Goal: Task Accomplishment & Management: Manage account settings

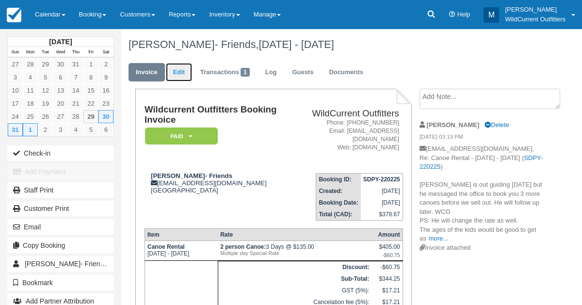
click at [179, 71] on link "Edit" at bounding box center [179, 72] width 26 height 19
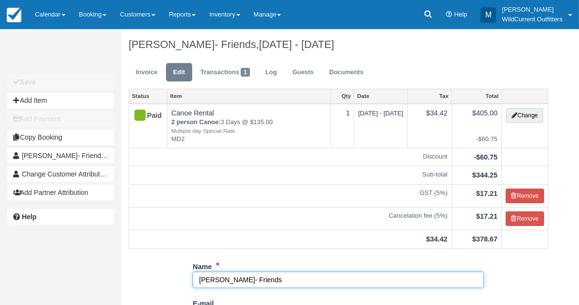
click at [264, 277] on input "Geoff Vogan- Friends" at bounding box center [338, 280] width 291 height 16
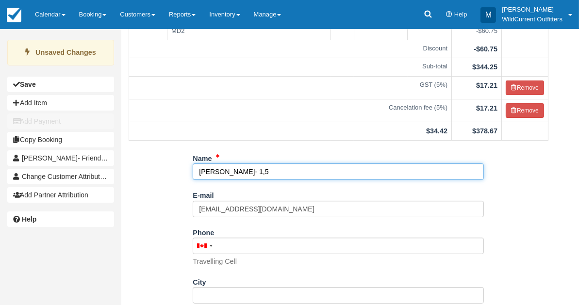
scroll to position [208, 0]
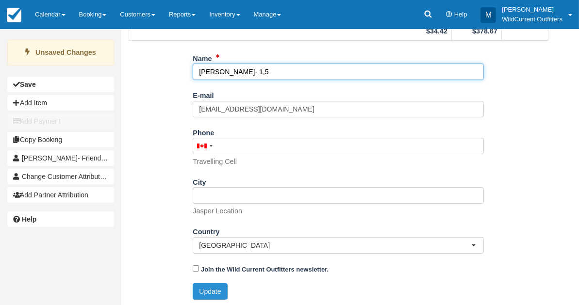
type input "[PERSON_NAME]- 1,5"
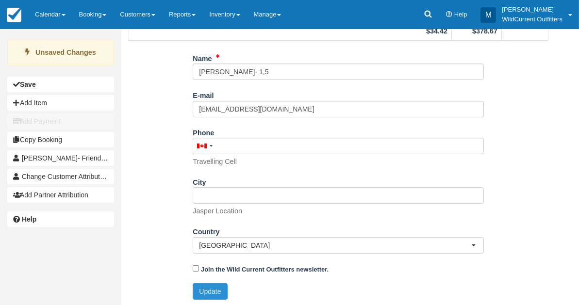
click at [210, 293] on button "Update" at bounding box center [210, 291] width 34 height 16
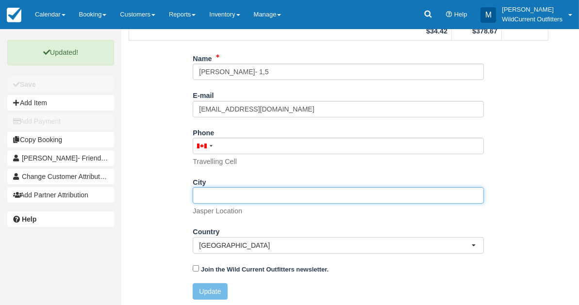
click at [226, 196] on input "City" at bounding box center [338, 195] width 291 height 16
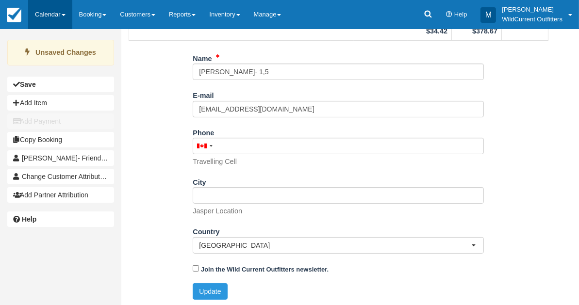
click at [39, 10] on link "Calendar" at bounding box center [50, 14] width 44 height 29
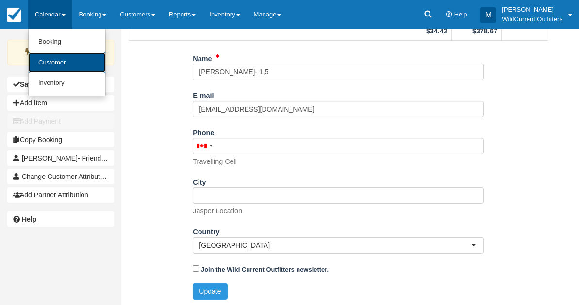
click at [46, 58] on link "Customer" at bounding box center [67, 62] width 77 height 21
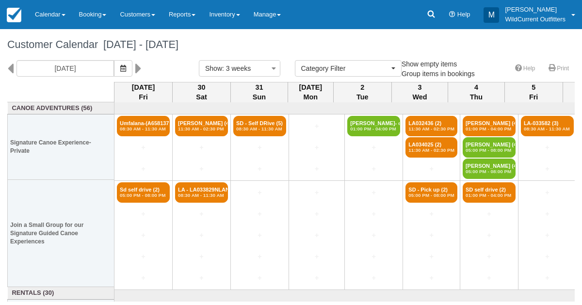
select select
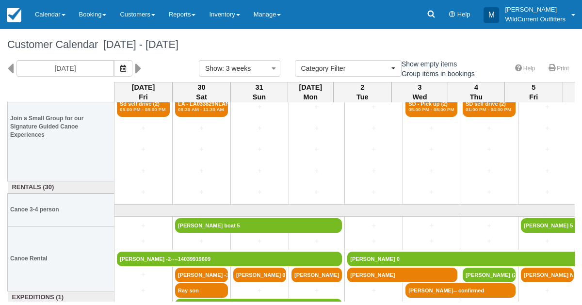
scroll to position [130, 0]
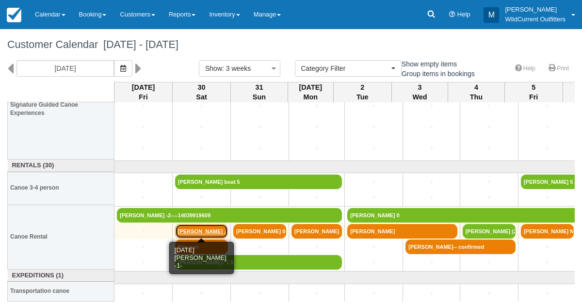
click at [221, 227] on link "[PERSON_NAME] -1-" at bounding box center [201, 231] width 53 height 15
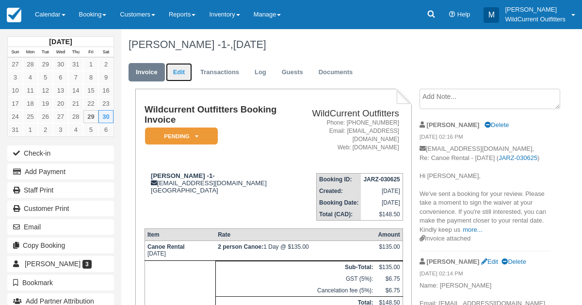
click at [179, 74] on link "Edit" at bounding box center [179, 72] width 26 height 19
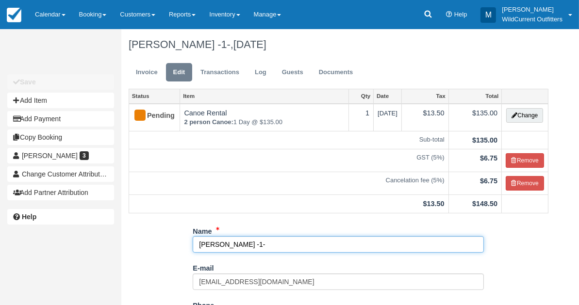
click at [253, 243] on input "Viktoria Horvath -1-" at bounding box center [338, 244] width 291 height 16
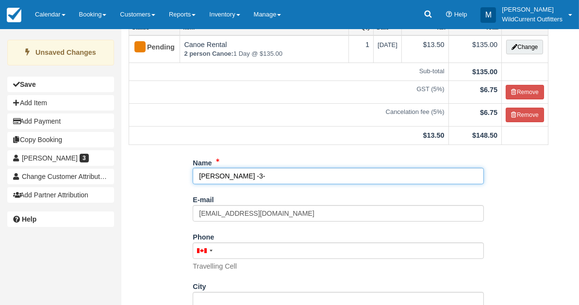
scroll to position [173, 0]
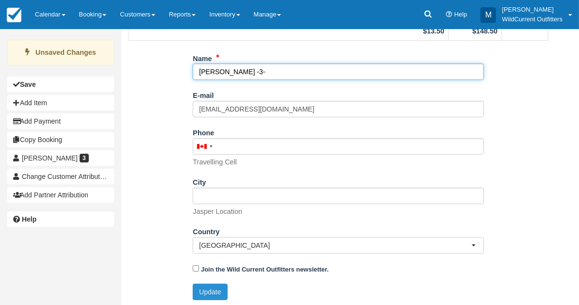
type input "[PERSON_NAME] -3-"
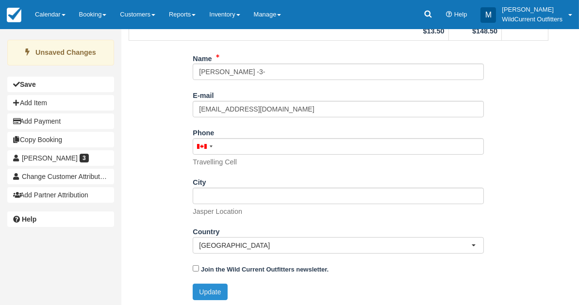
click at [214, 289] on button "Update" at bounding box center [210, 292] width 34 height 16
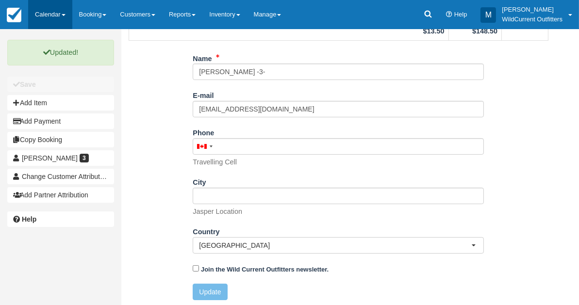
click at [44, 9] on link "Calendar" at bounding box center [50, 14] width 44 height 29
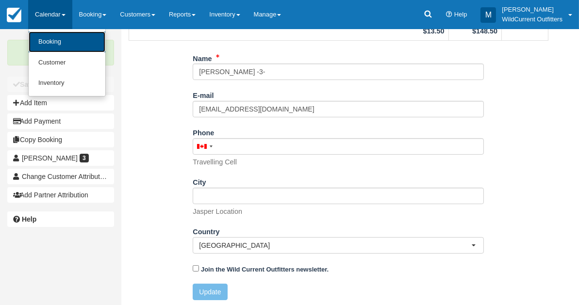
click at [48, 51] on link "Booking" at bounding box center [67, 42] width 77 height 21
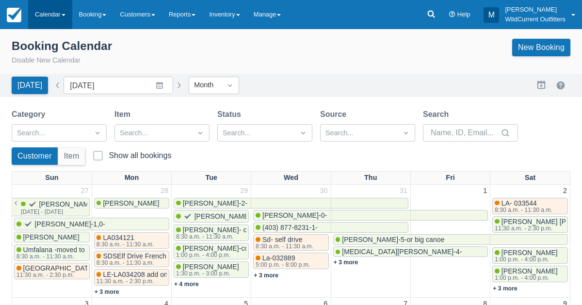
click at [53, 9] on link "Calendar" at bounding box center [50, 14] width 44 height 29
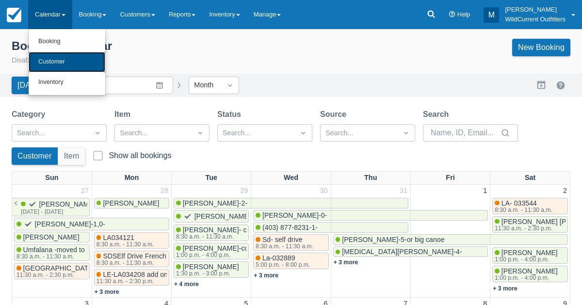
click at [48, 55] on link "Customer" at bounding box center [67, 62] width 77 height 20
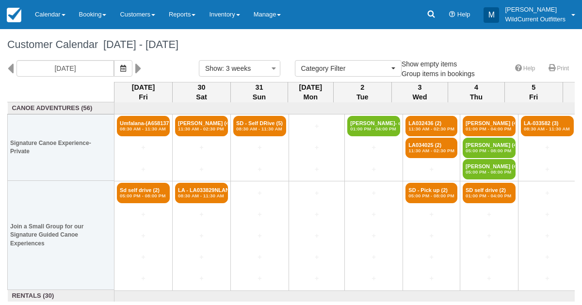
select select
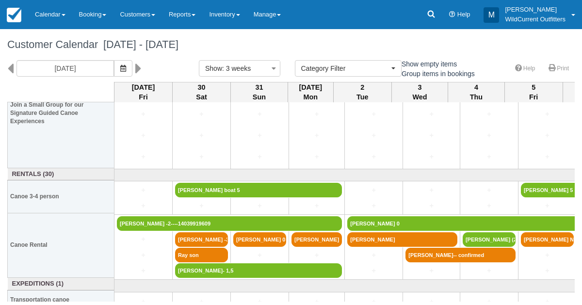
scroll to position [130, 0]
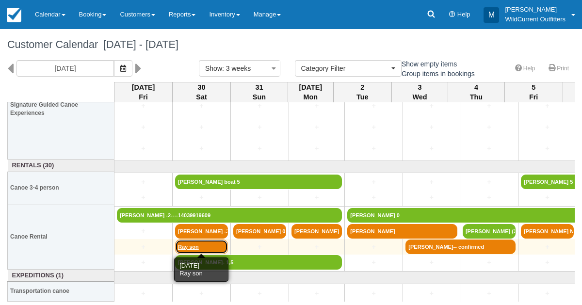
click at [198, 242] on link "Ray son" at bounding box center [201, 247] width 53 height 15
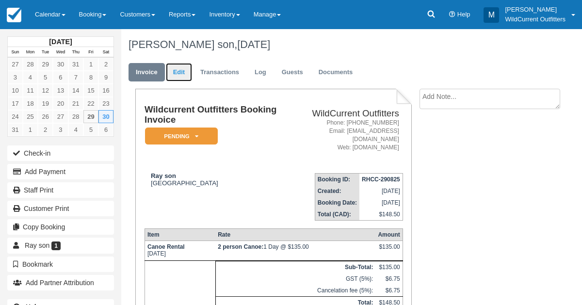
click at [180, 72] on link "Edit" at bounding box center [179, 72] width 26 height 19
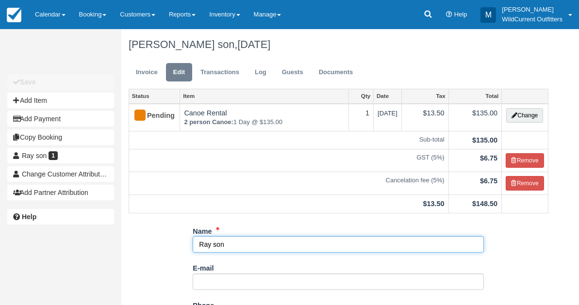
click at [226, 241] on input "Ray son" at bounding box center [338, 244] width 291 height 16
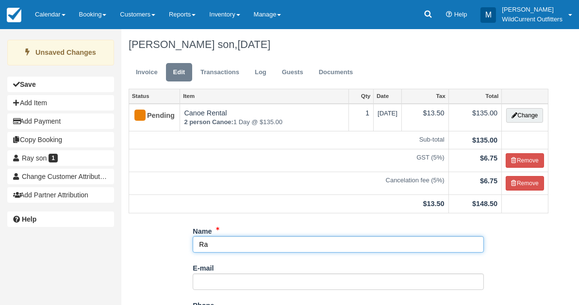
type input "R"
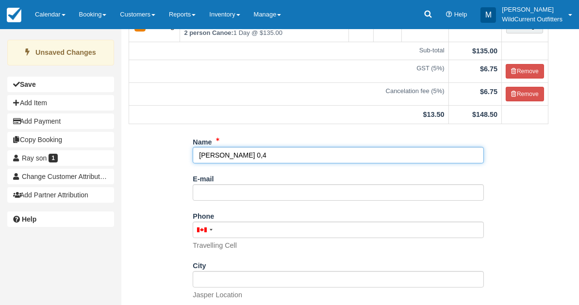
scroll to position [173, 0]
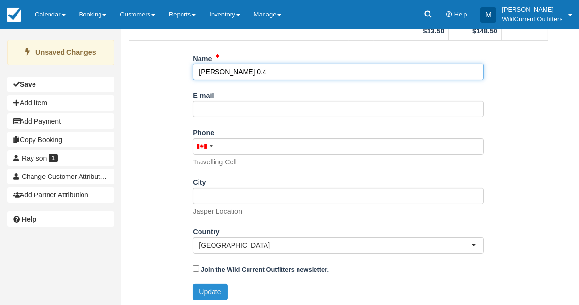
type input "Nick Peltier 0,4"
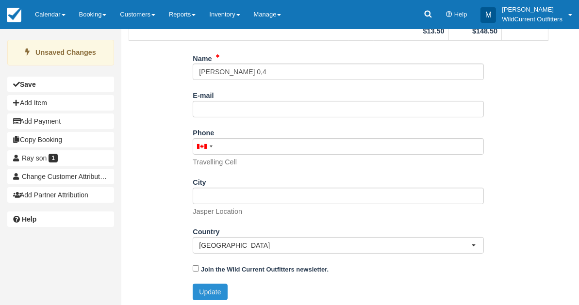
click at [215, 288] on button "Update" at bounding box center [210, 292] width 34 height 16
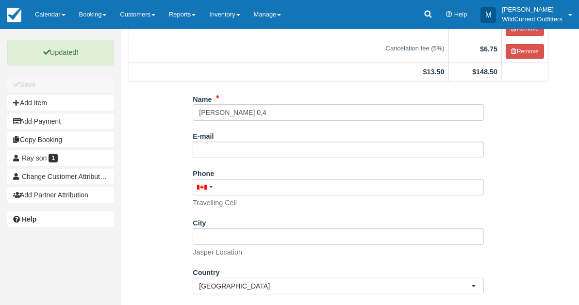
scroll to position [0, 0]
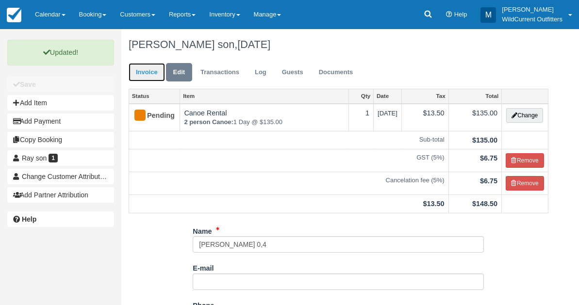
click at [143, 65] on link "Invoice" at bounding box center [147, 72] width 36 height 19
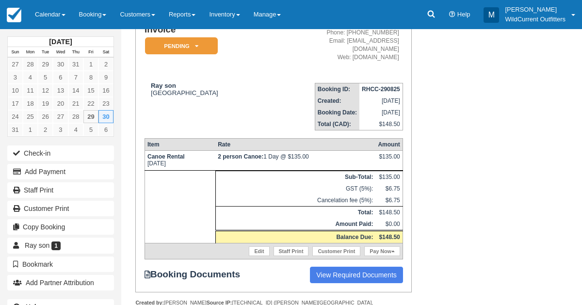
scroll to position [109, 0]
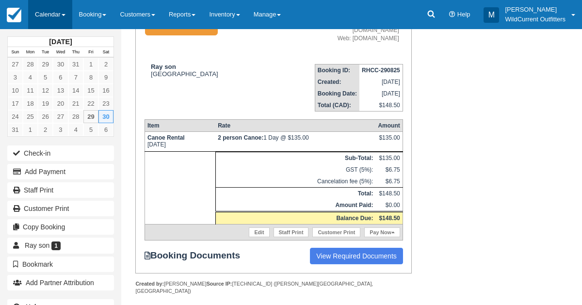
click at [55, 12] on link "Calendar" at bounding box center [50, 14] width 44 height 29
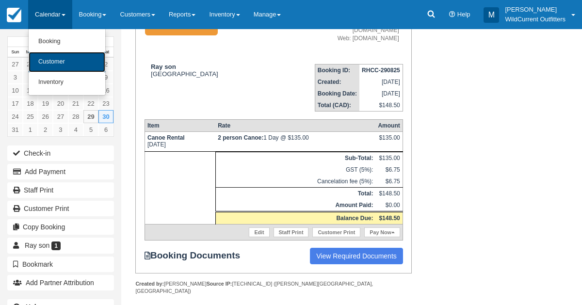
click at [48, 58] on link "Customer" at bounding box center [67, 62] width 77 height 20
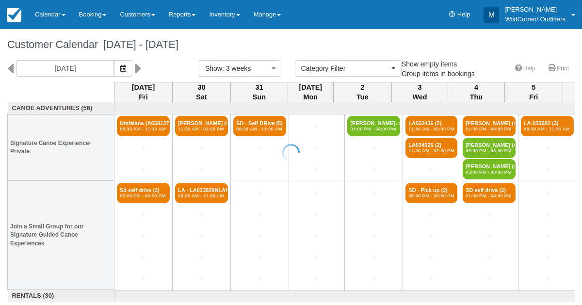
select select
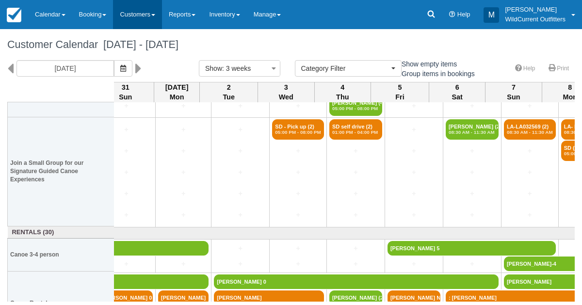
scroll to position [62, 133]
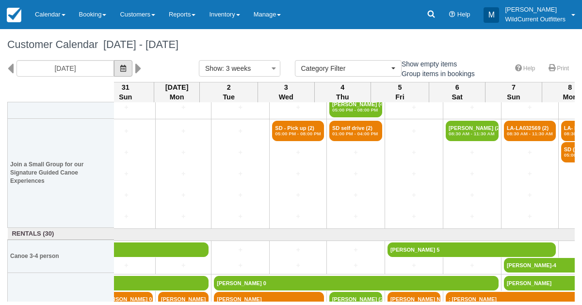
click at [126, 66] on icon "button" at bounding box center [123, 68] width 6 height 7
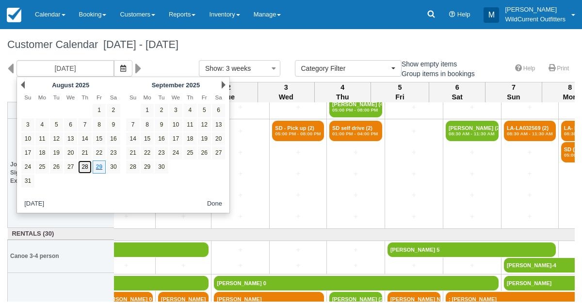
click at [84, 167] on link "28" at bounding box center [84, 167] width 13 height 13
type input "08/28/25"
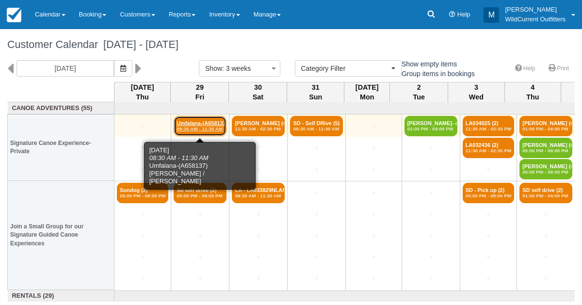
click at [185, 130] on em "08:30 AM - 11:30 AM" at bounding box center [200, 129] width 47 height 6
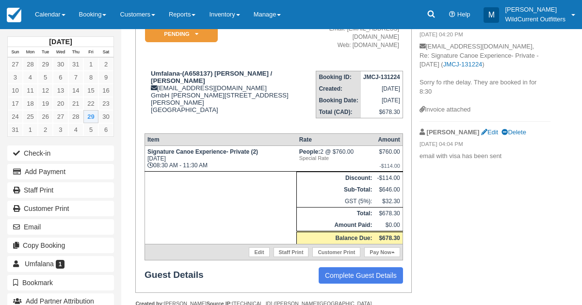
scroll to position [107, 0]
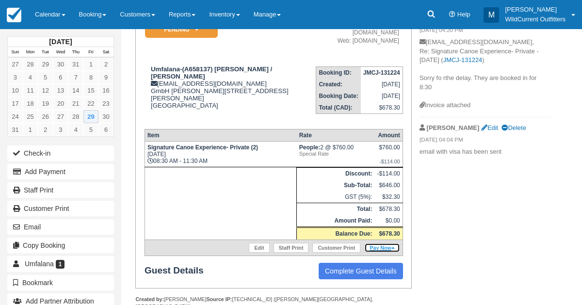
click at [378, 243] on link "Pay Now" at bounding box center [381, 248] width 35 height 10
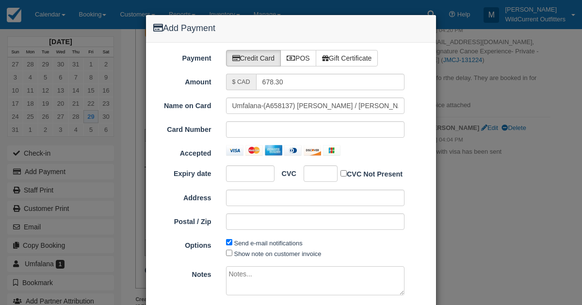
click at [240, 122] on div at bounding box center [315, 129] width 179 height 16
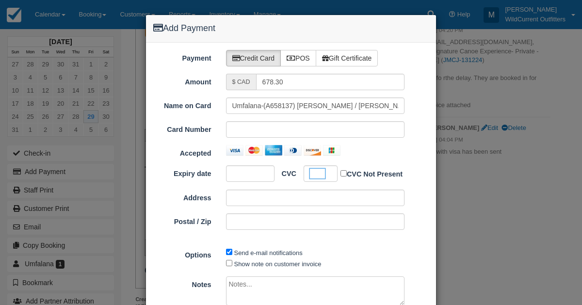
scroll to position [0, 0]
click at [252, 281] on textarea at bounding box center [315, 290] width 179 height 29
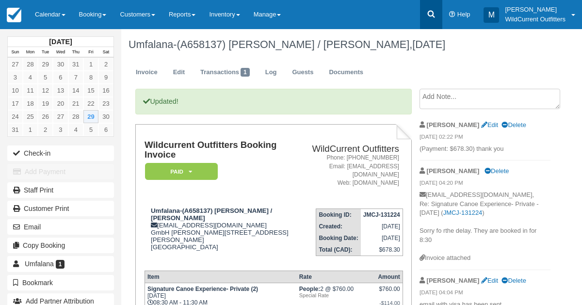
click at [426, 14] on icon at bounding box center [431, 14] width 10 height 10
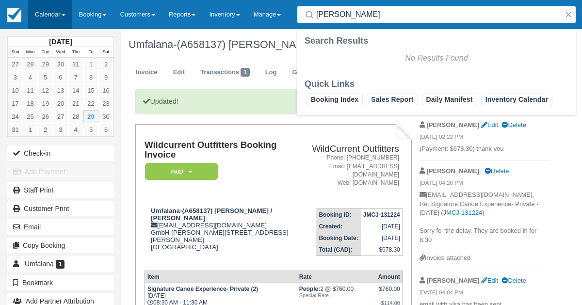
type input "[PERSON_NAME]"
click at [38, 3] on link "Calendar" at bounding box center [50, 14] width 44 height 29
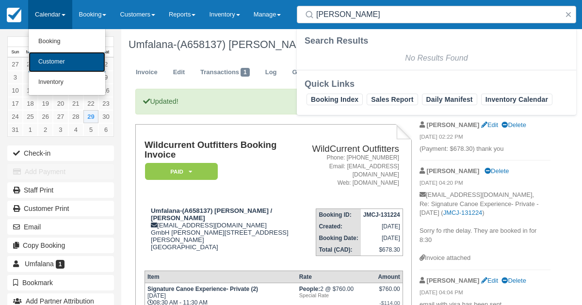
click at [45, 60] on link "Customer" at bounding box center [67, 62] width 77 height 20
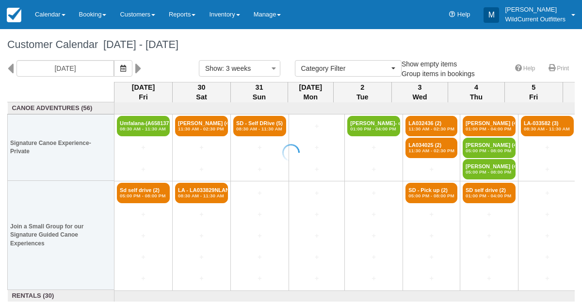
select select
click at [129, 69] on button "button" at bounding box center [123, 68] width 18 height 16
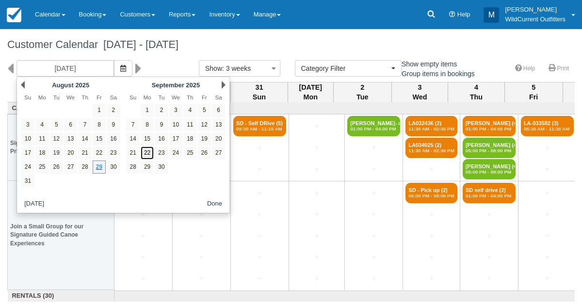
click at [147, 153] on link "22" at bounding box center [147, 152] width 13 height 13
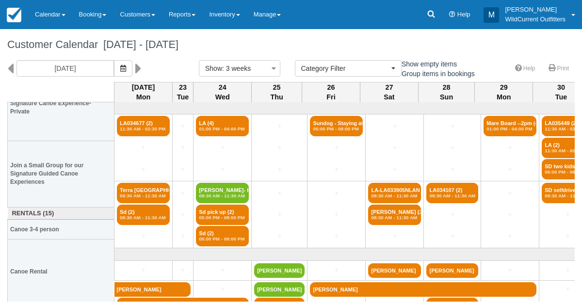
scroll to position [42, 0]
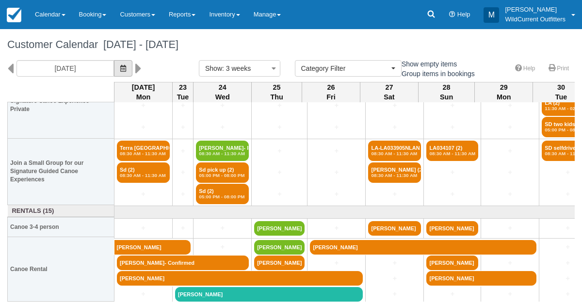
click at [132, 71] on button "button" at bounding box center [123, 68] width 18 height 16
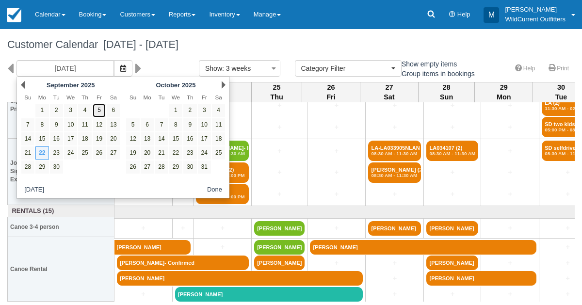
click at [98, 109] on link "5" at bounding box center [99, 110] width 13 height 13
type input "09/05/25"
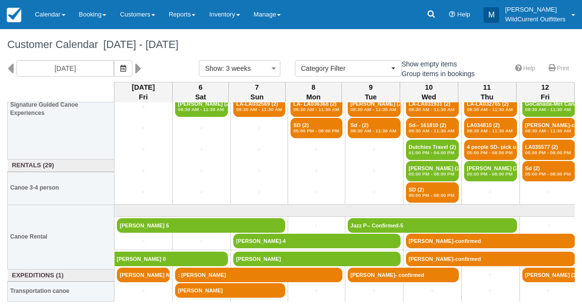
scroll to position [130, 0]
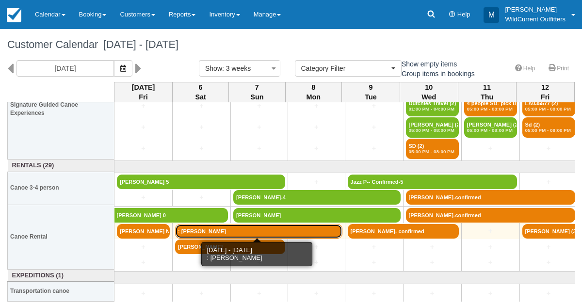
click at [195, 229] on link ": Simon Ross" at bounding box center [258, 231] width 167 height 15
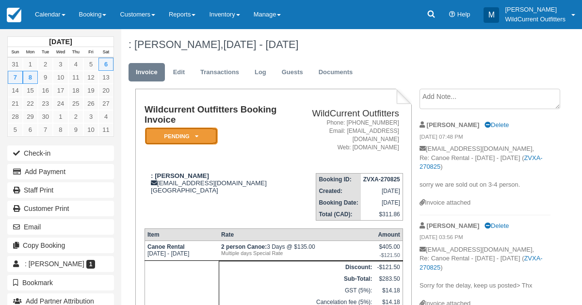
click at [196, 139] on icon at bounding box center [196, 136] width 3 height 6
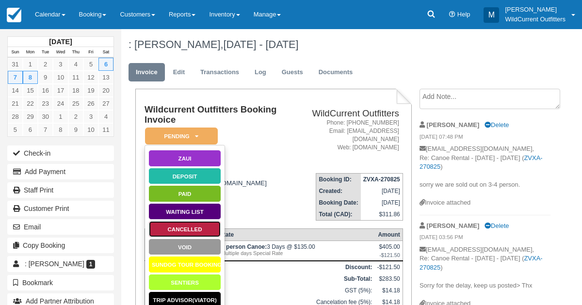
click at [186, 225] on link "Cancelled" at bounding box center [184, 229] width 73 height 17
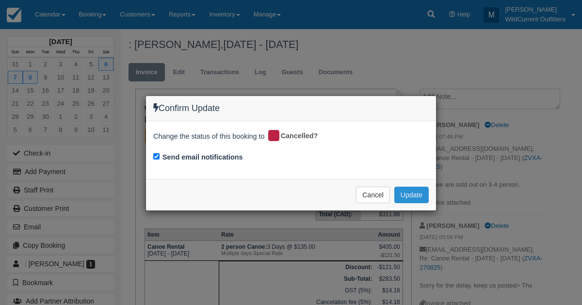
click at [407, 191] on button "Update" at bounding box center [411, 195] width 34 height 16
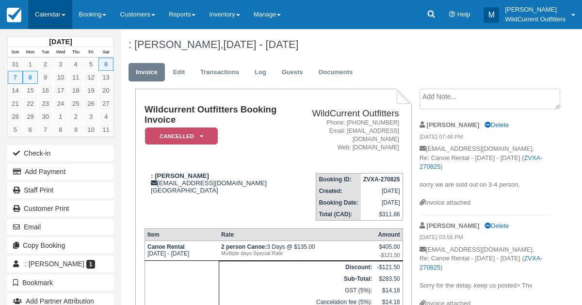
click at [45, 15] on link "Calendar" at bounding box center [50, 14] width 44 height 29
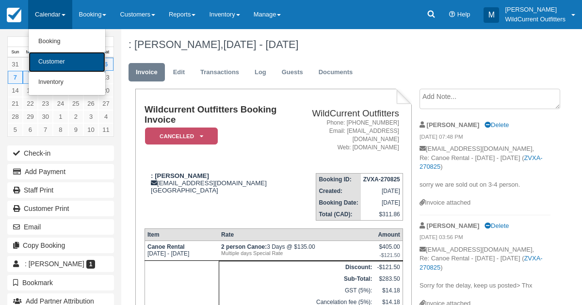
click at [48, 56] on link "Customer" at bounding box center [67, 62] width 77 height 20
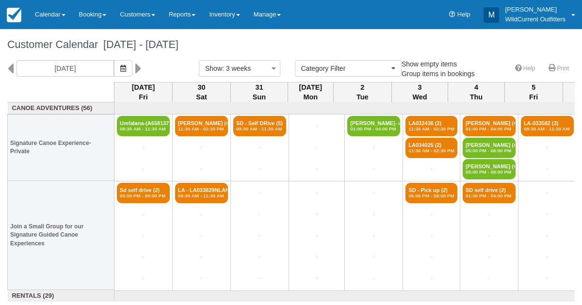
select select
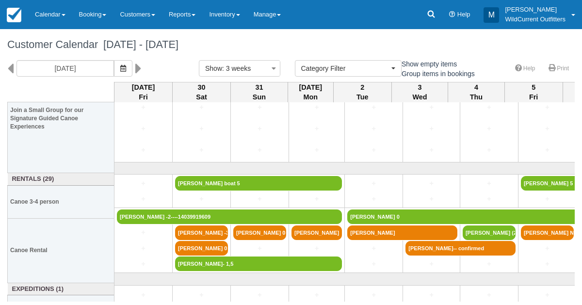
scroll to position [130, 0]
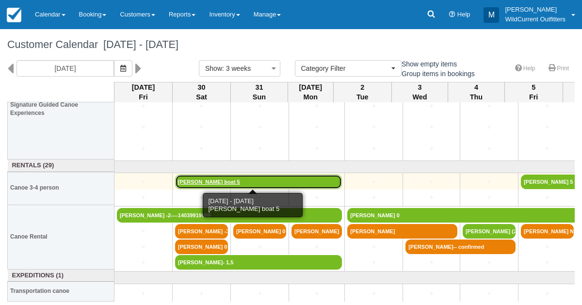
click at [187, 179] on link "[PERSON_NAME] boat 5" at bounding box center [258, 182] width 167 height 15
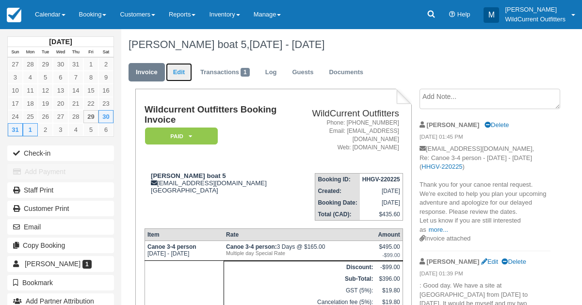
click at [179, 74] on link "Edit" at bounding box center [179, 72] width 26 height 19
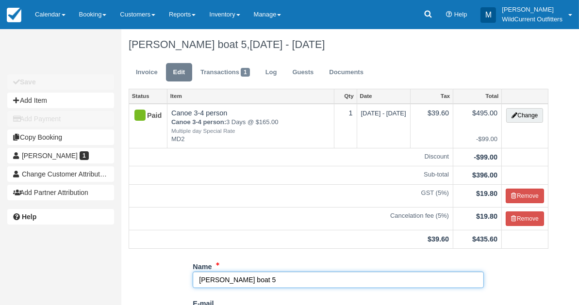
click at [257, 276] on input "Geoff Vogan boat 5" at bounding box center [338, 280] width 291 height 16
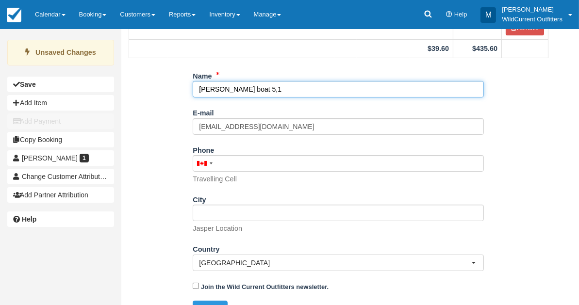
scroll to position [208, 0]
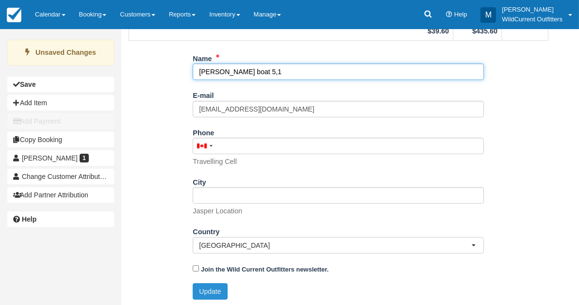
type input "Geoff Vogan boat 5,1"
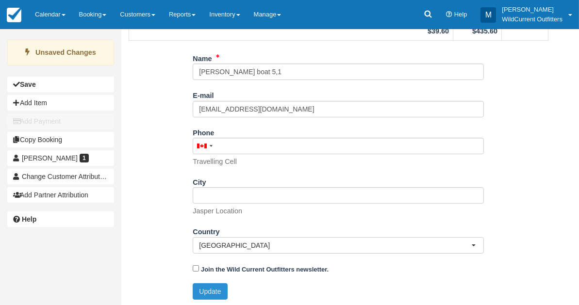
click at [205, 286] on button "Update" at bounding box center [210, 291] width 34 height 16
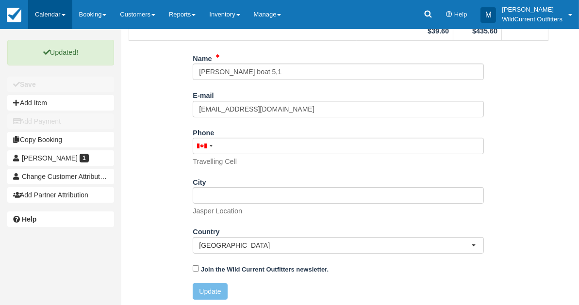
click at [54, 12] on link "Calendar" at bounding box center [50, 14] width 44 height 29
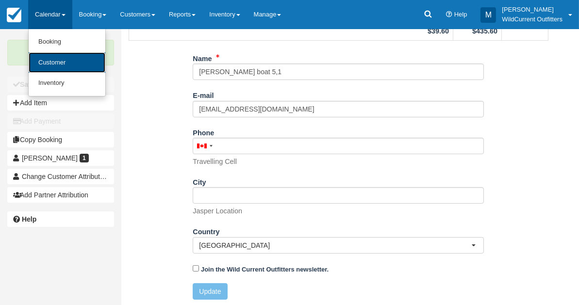
click at [46, 65] on link "Customer" at bounding box center [67, 62] width 77 height 21
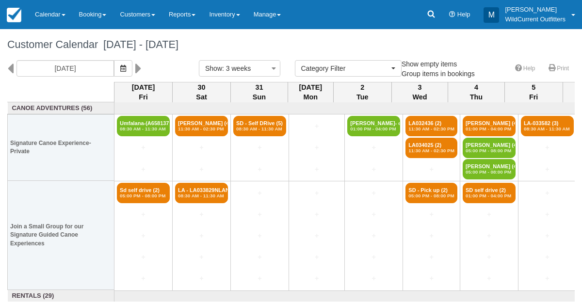
select select
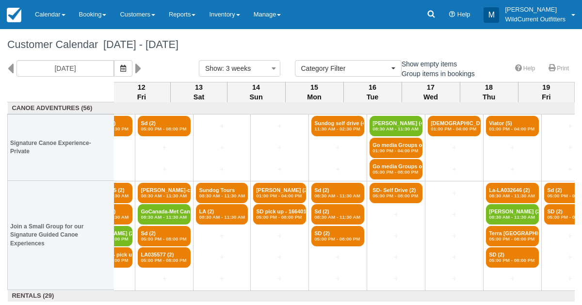
scroll to position [0, 794]
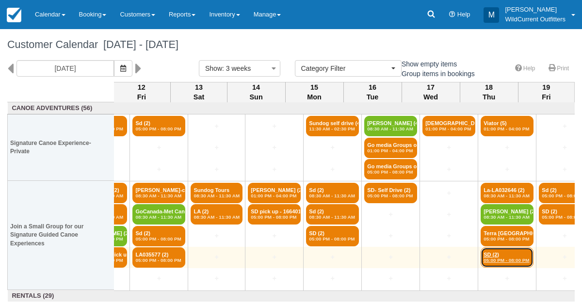
click at [497, 256] on link "SD (2) 05:00 PM - 08:00 PM" at bounding box center [507, 257] width 53 height 20
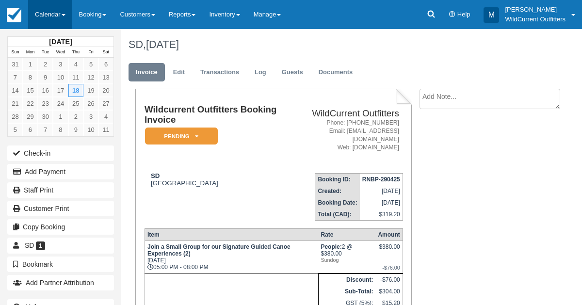
click at [51, 16] on link "Calendar" at bounding box center [50, 14] width 44 height 29
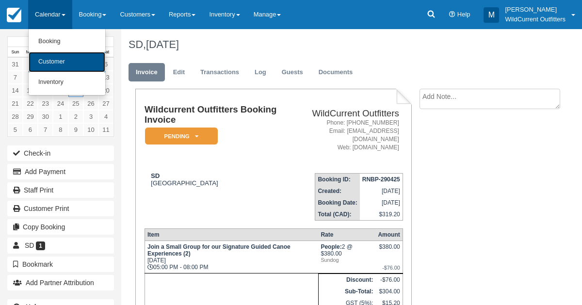
click at [47, 60] on link "Customer" at bounding box center [67, 62] width 77 height 20
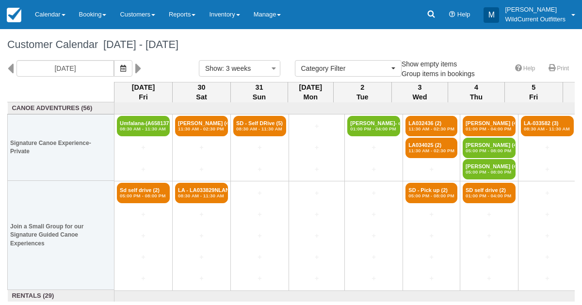
select select
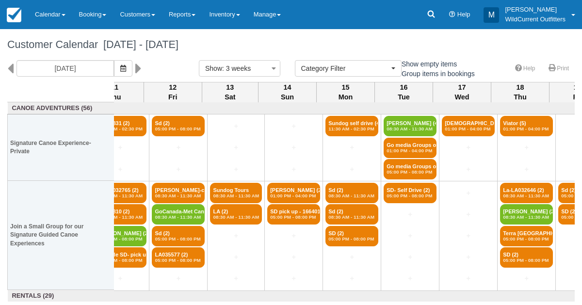
scroll to position [0, 794]
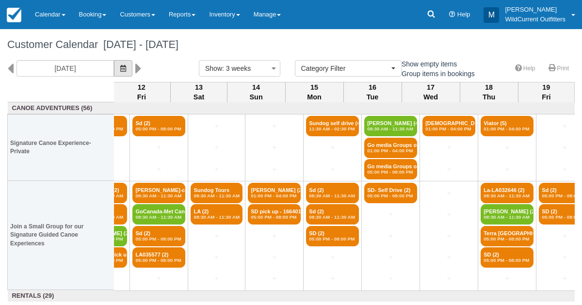
click at [126, 67] on icon "button" at bounding box center [123, 68] width 6 height 7
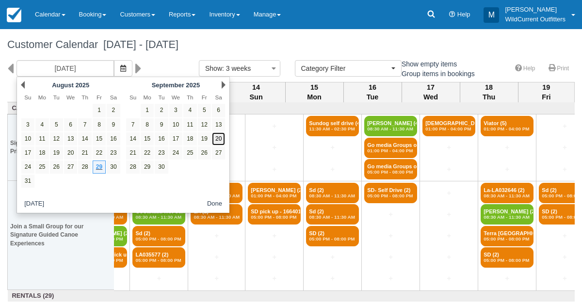
click at [216, 132] on link "20" at bounding box center [218, 138] width 13 height 13
type input "[DATE]"
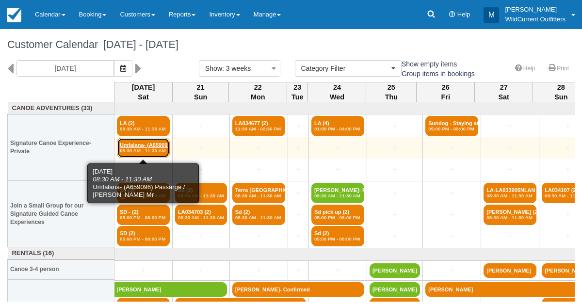
click at [155, 148] on em "08:30 AM - 11:30 AM" at bounding box center [143, 151] width 47 height 6
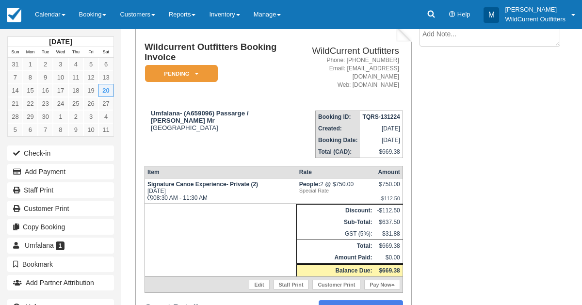
scroll to position [59, 0]
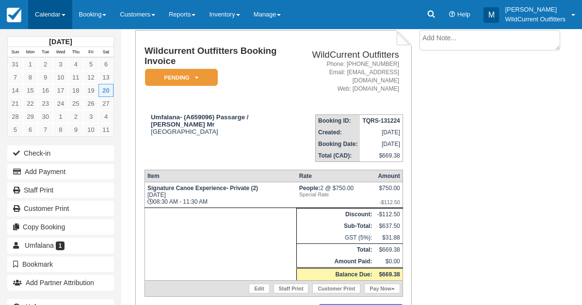
click at [51, 14] on link "Calendar" at bounding box center [50, 14] width 44 height 29
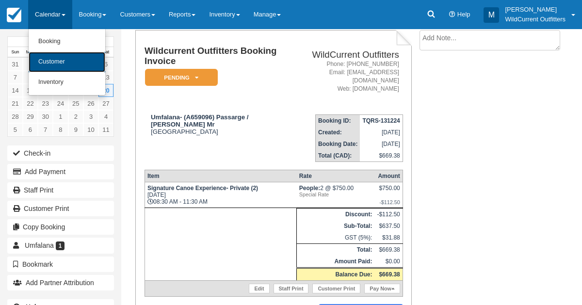
click at [51, 59] on link "Customer" at bounding box center [67, 62] width 77 height 20
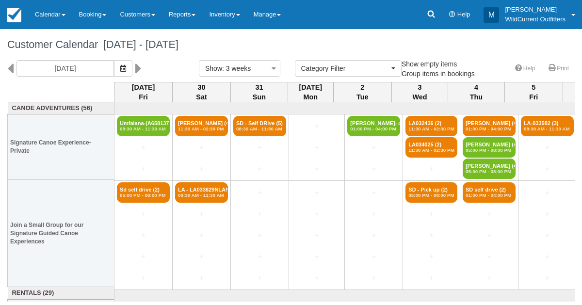
select select
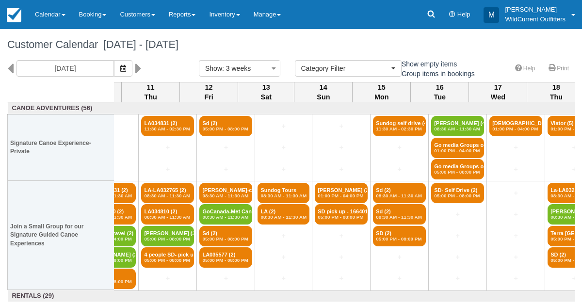
scroll to position [0, 794]
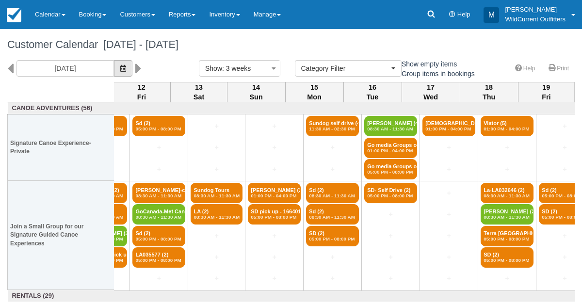
click at [126, 67] on icon "button" at bounding box center [123, 68] width 6 height 7
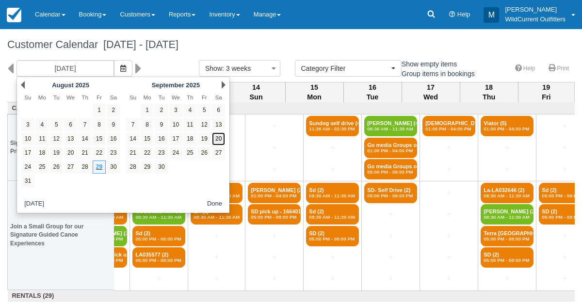
click at [221, 139] on link "20" at bounding box center [218, 138] width 13 height 13
type input "09/20/25"
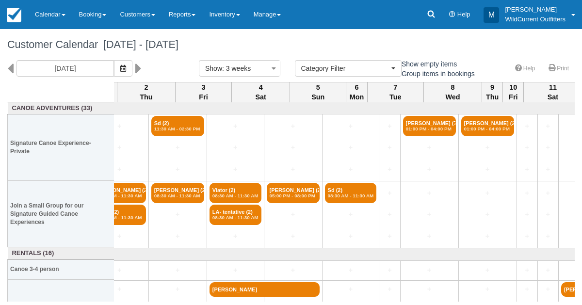
scroll to position [0, 652]
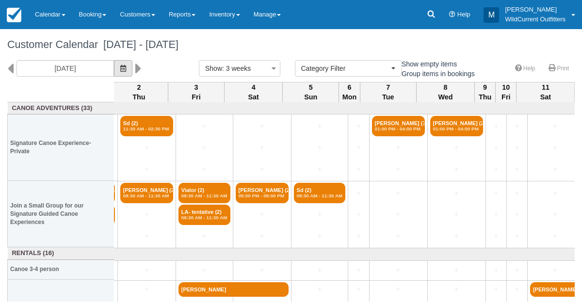
click at [126, 66] on icon "button" at bounding box center [123, 68] width 6 height 7
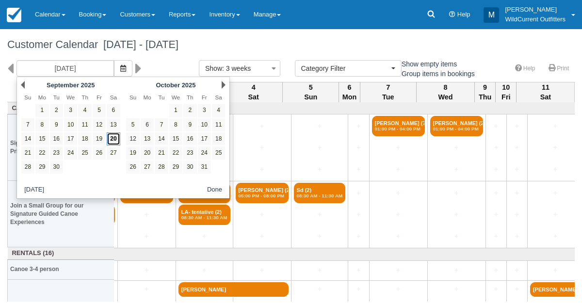
click at [112, 137] on link "20" at bounding box center [113, 138] width 13 height 13
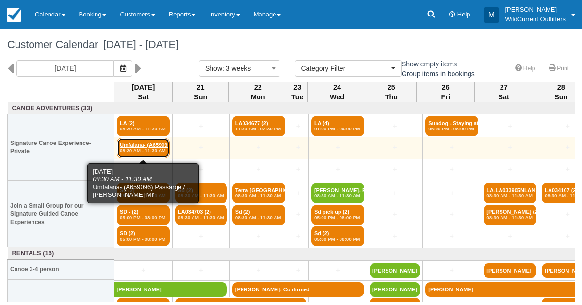
click at [153, 149] on em "08:30 AM - 11:30 AM" at bounding box center [143, 151] width 47 height 6
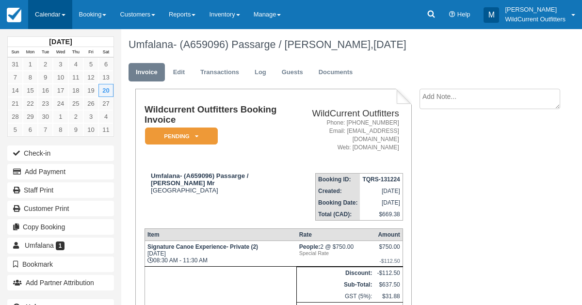
click at [49, 9] on link "Calendar" at bounding box center [50, 14] width 44 height 29
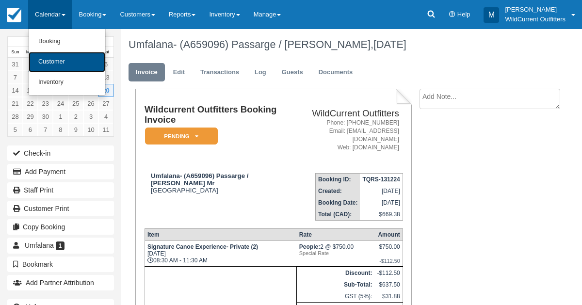
click at [47, 58] on link "Customer" at bounding box center [67, 62] width 77 height 20
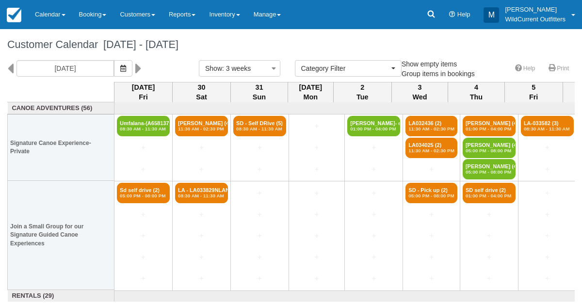
select select
click at [126, 65] on icon "button" at bounding box center [123, 68] width 6 height 7
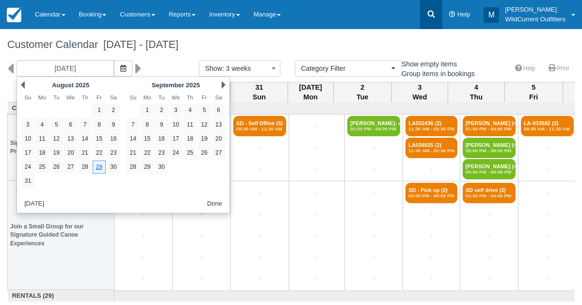
click at [429, 14] on icon at bounding box center [431, 14] width 10 height 10
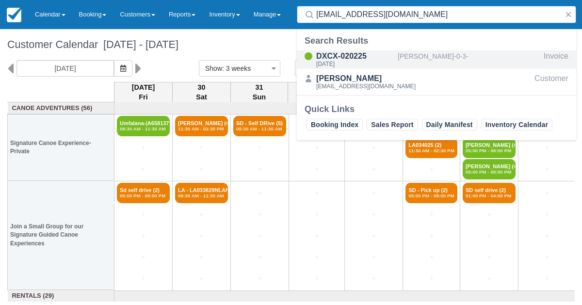
type input "ainhoasancho@outlook.com"
click at [384, 62] on div "Tue Jul 15 2025" at bounding box center [355, 64] width 78 height 6
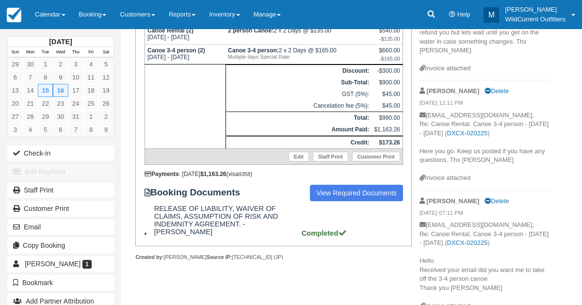
scroll to position [217, 0]
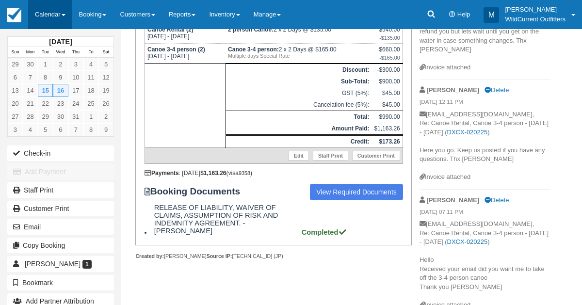
click at [47, 14] on link "Calendar" at bounding box center [50, 14] width 44 height 29
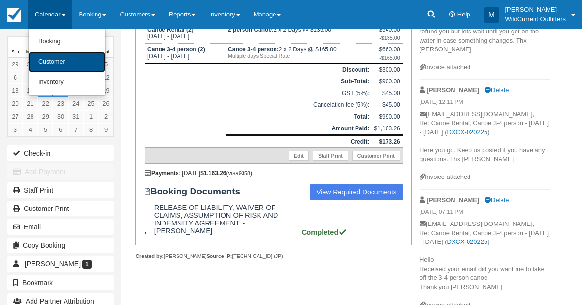
click at [47, 60] on link "Customer" at bounding box center [67, 62] width 77 height 20
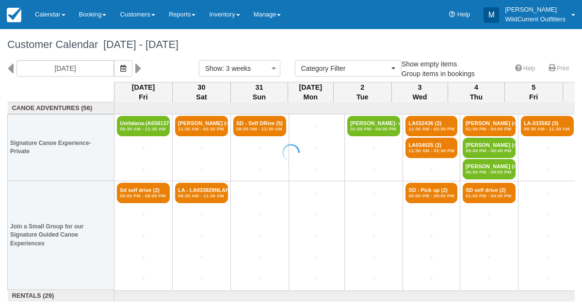
select select
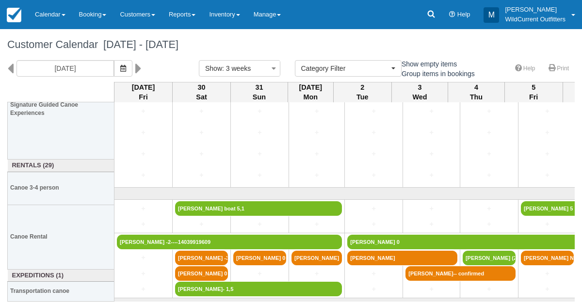
scroll to position [130, 0]
